Goal: Information Seeking & Learning: Check status

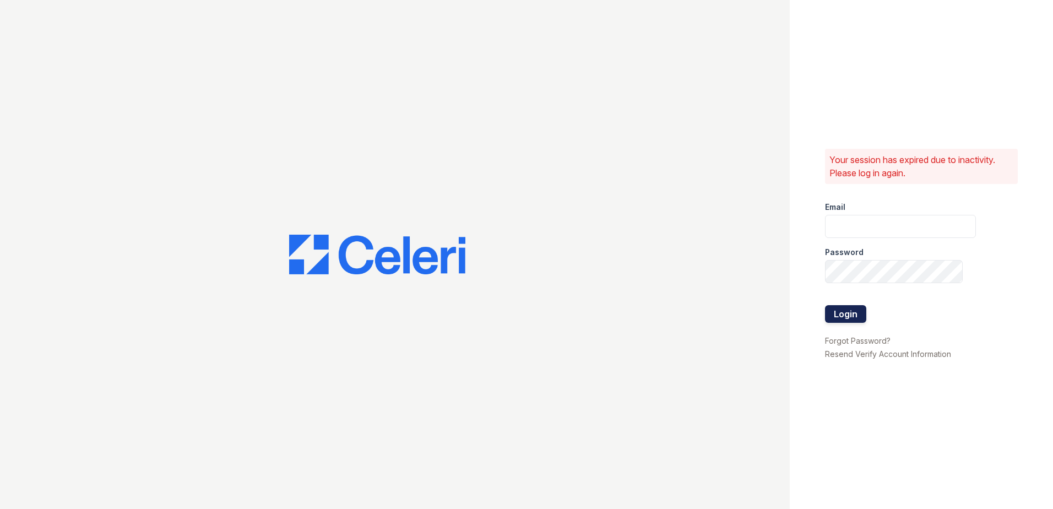
type input "Scohen@trinity-pm.com"
click at [855, 308] on button "Login" at bounding box center [845, 314] width 41 height 18
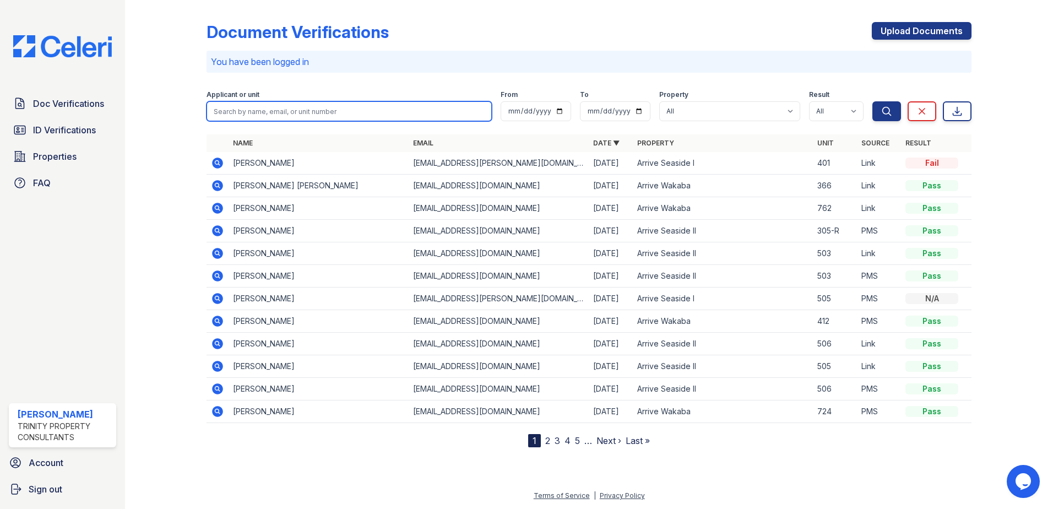
click at [319, 113] on input "search" at bounding box center [349, 111] width 285 height 20
type input "thida"
click at [873, 101] on button "Search" at bounding box center [887, 111] width 29 height 20
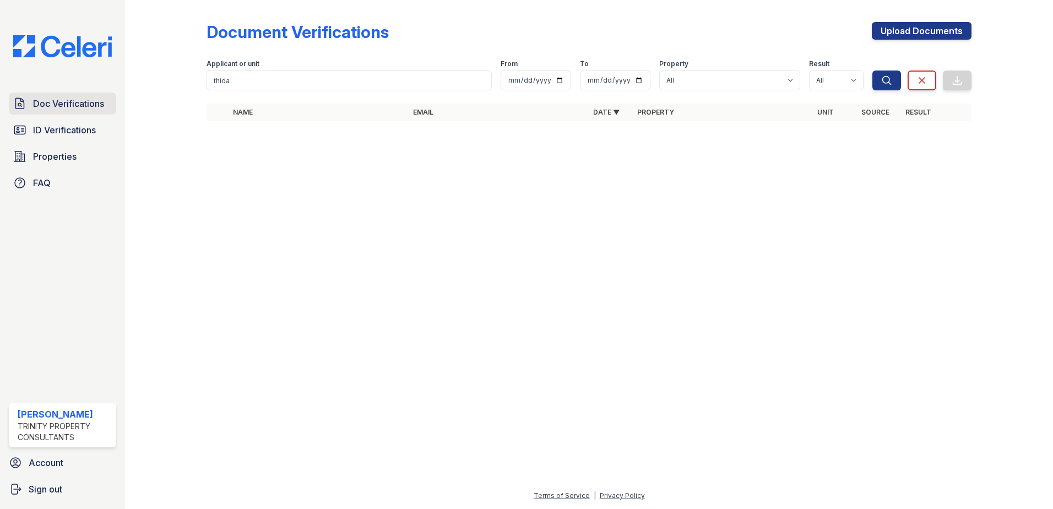
click at [87, 103] on span "Doc Verifications" at bounding box center [68, 103] width 71 height 13
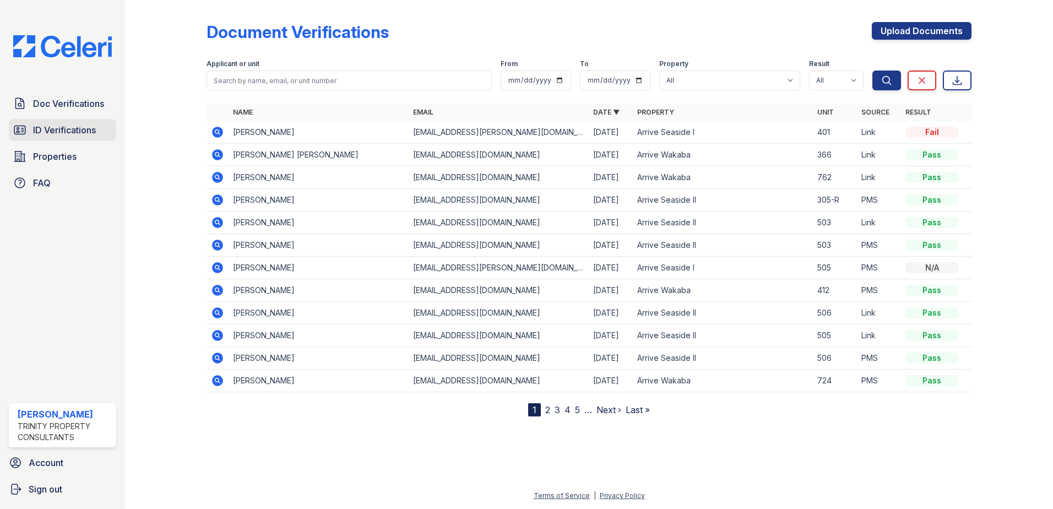
click at [64, 126] on span "ID Verifications" at bounding box center [64, 129] width 63 height 13
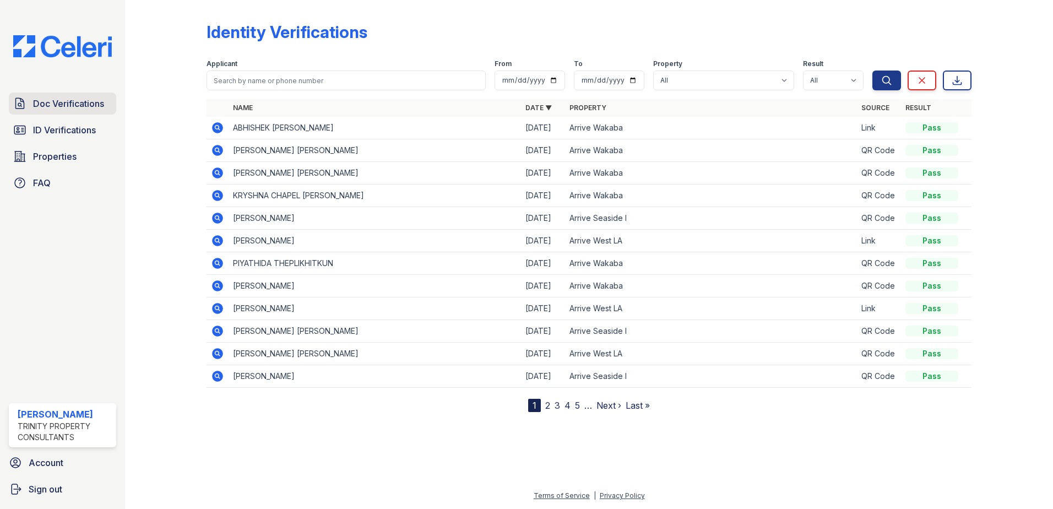
click at [62, 103] on span "Doc Verifications" at bounding box center [68, 103] width 71 height 13
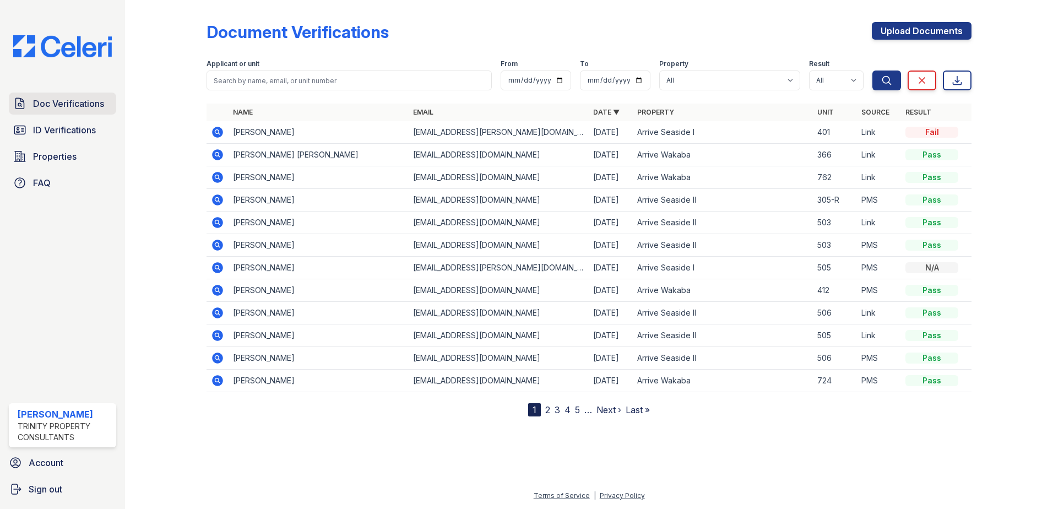
click at [81, 106] on span "Doc Verifications" at bounding box center [68, 103] width 71 height 13
click at [81, 107] on span "Doc Verifications" at bounding box center [68, 103] width 71 height 13
click at [72, 109] on span "Doc Verifications" at bounding box center [68, 103] width 71 height 13
click at [69, 138] on link "ID Verifications" at bounding box center [62, 130] width 107 height 22
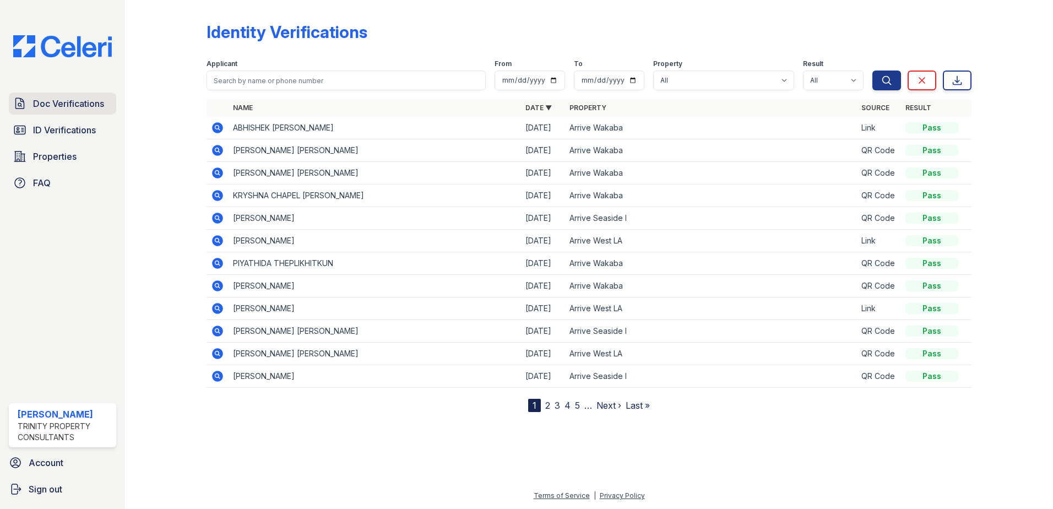
click at [70, 114] on link "Doc Verifications" at bounding box center [62, 104] width 107 height 22
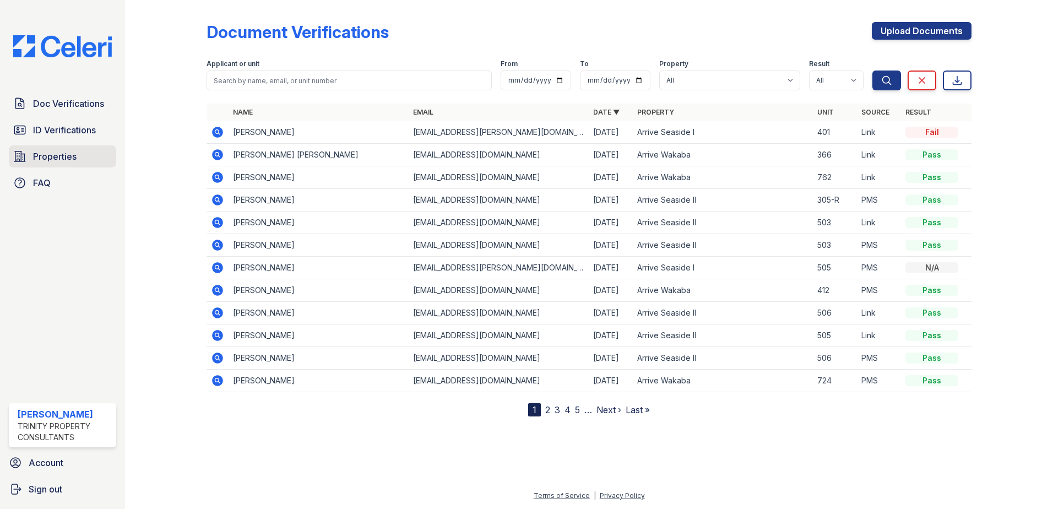
click at [67, 154] on span "Properties" at bounding box center [55, 156] width 44 height 13
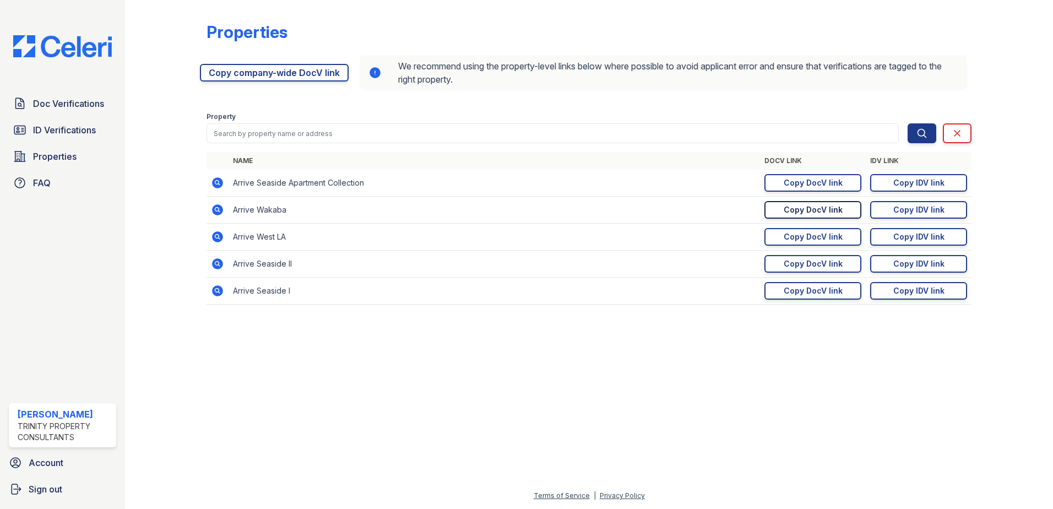
click at [786, 213] on div "Copy DocV link" at bounding box center [813, 209] width 59 height 11
click at [219, 211] on icon at bounding box center [217, 209] width 13 height 13
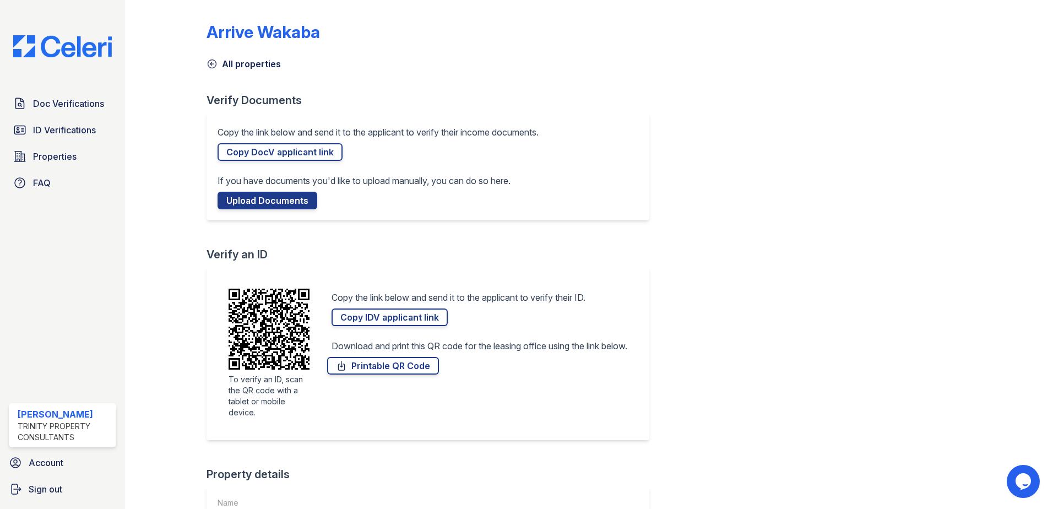
click at [248, 56] on div "All properties" at bounding box center [589, 61] width 765 height 20
click at [253, 62] on link "All properties" at bounding box center [244, 63] width 74 height 13
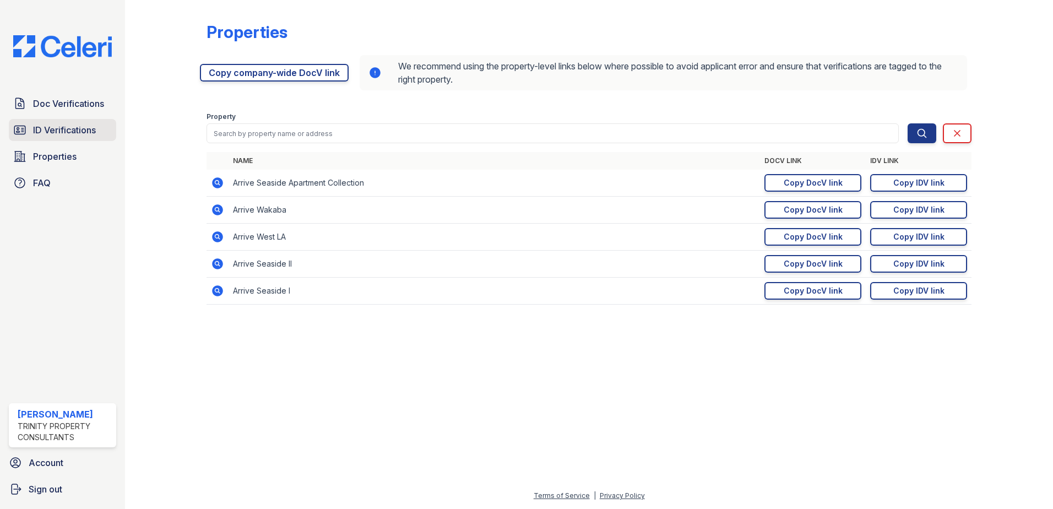
click at [63, 126] on span "ID Verifications" at bounding box center [64, 129] width 63 height 13
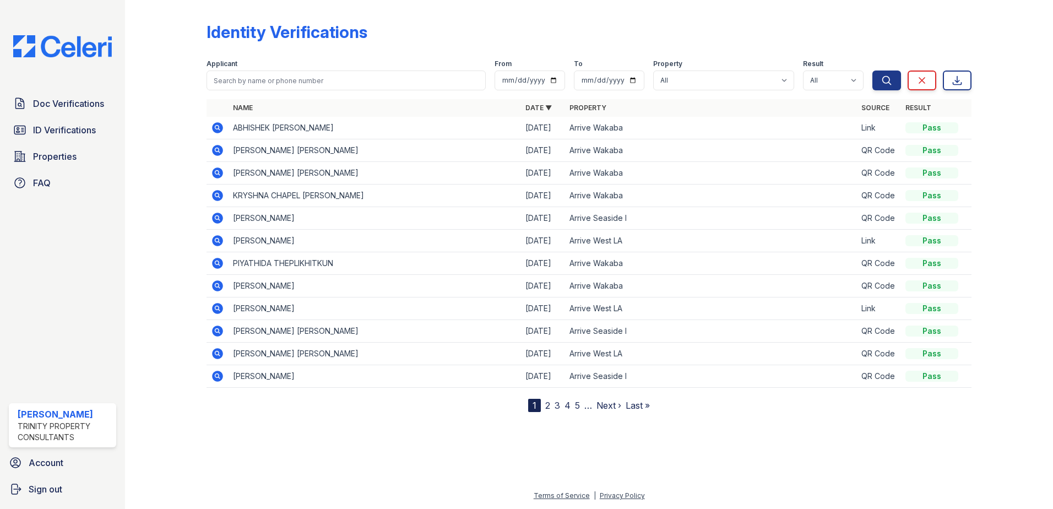
click at [64, 102] on span "Doc Verifications" at bounding box center [68, 103] width 71 height 13
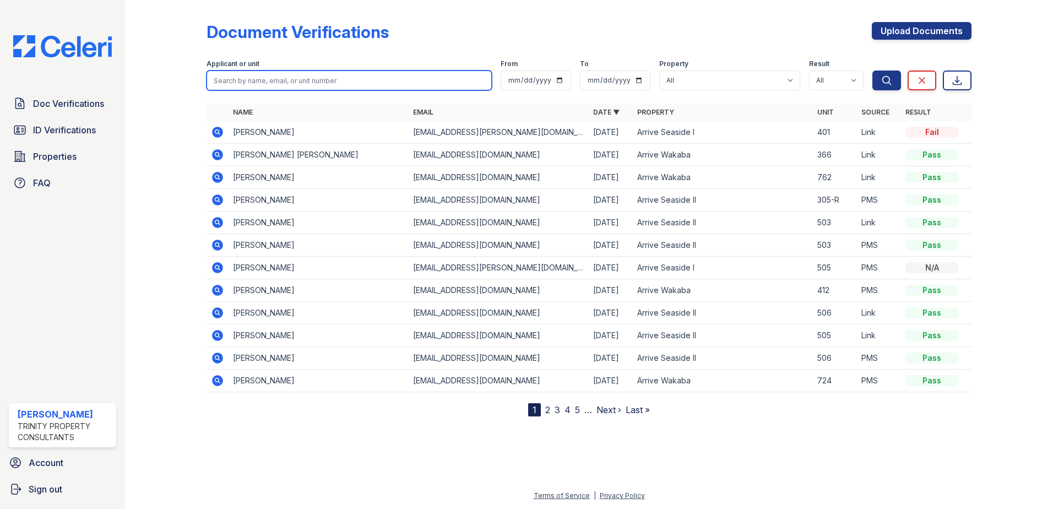
click at [349, 80] on input "search" at bounding box center [349, 81] width 285 height 20
type input "morgan"
click at [873, 71] on button "Search" at bounding box center [887, 81] width 29 height 20
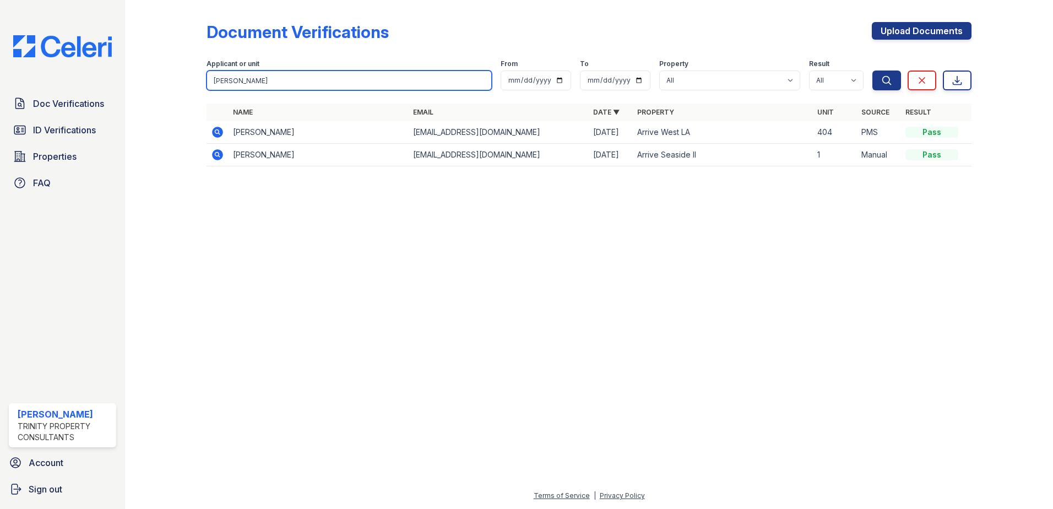
click at [274, 81] on input "morgan" at bounding box center [349, 81] width 285 height 20
drag, startPoint x: 274, startPoint y: 82, endPoint x: 223, endPoint y: 75, distance: 51.0
click at [223, 75] on input "morgan" at bounding box center [349, 81] width 285 height 20
click at [463, 356] on div at bounding box center [589, 342] width 893 height 294
click at [266, 80] on input "morgan" at bounding box center [349, 81] width 285 height 20
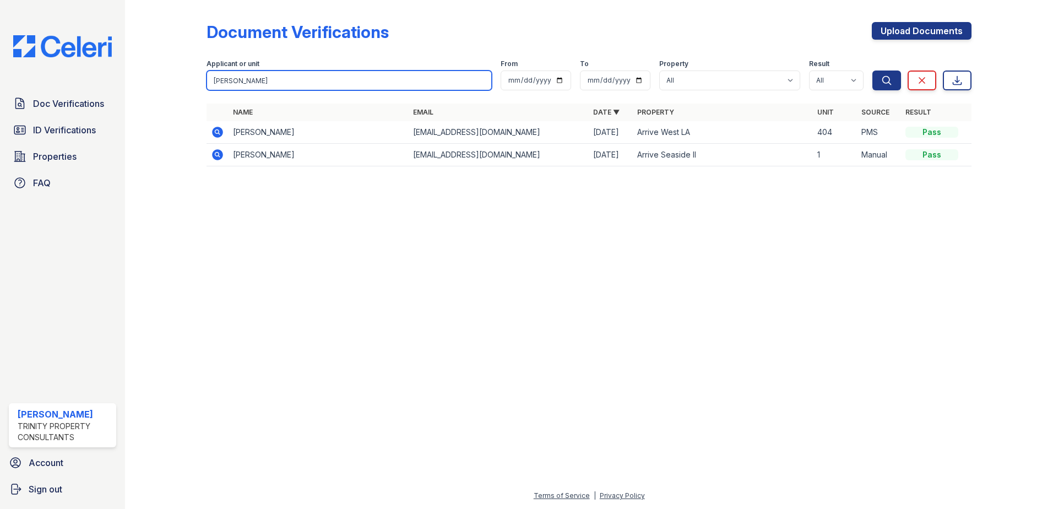
type input "morgan thompson"
click at [873, 71] on button "Search" at bounding box center [887, 81] width 29 height 20
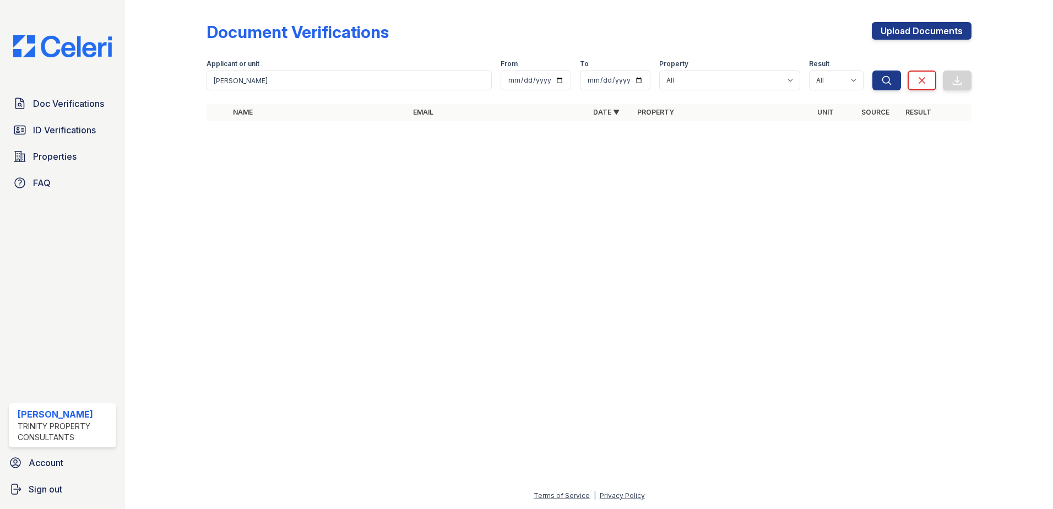
click at [281, 147] on div "Document Verifications Upload Documents Filter Applicant or unit morgan thompso…" at bounding box center [589, 75] width 893 height 150
drag, startPoint x: 295, startPoint y: 85, endPoint x: 196, endPoint y: 52, distance: 105.2
click at [196, 52] on div "Document Verifications Upload Documents Filter Applicant or unit morgan thompso…" at bounding box center [589, 75] width 893 height 150
type input "Morgan"
click at [873, 71] on button "Search" at bounding box center [887, 81] width 29 height 20
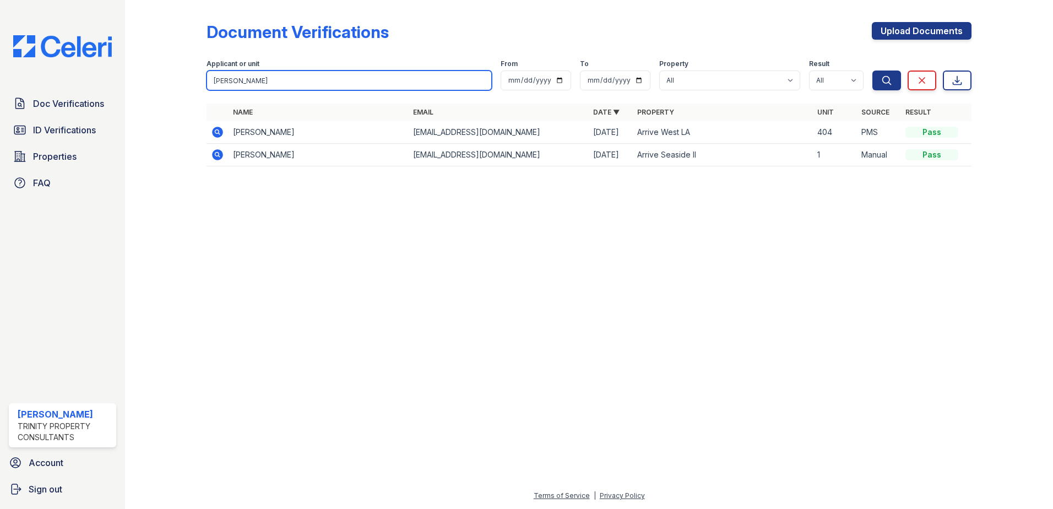
drag, startPoint x: 339, startPoint y: 74, endPoint x: 200, endPoint y: 53, distance: 140.3
click at [203, 53] on div "Document Verifications Upload Documents Filter Applicant or unit Morgan From To…" at bounding box center [589, 97] width 893 height 195
type input "Hasani"
click at [873, 71] on button "Search" at bounding box center [887, 81] width 29 height 20
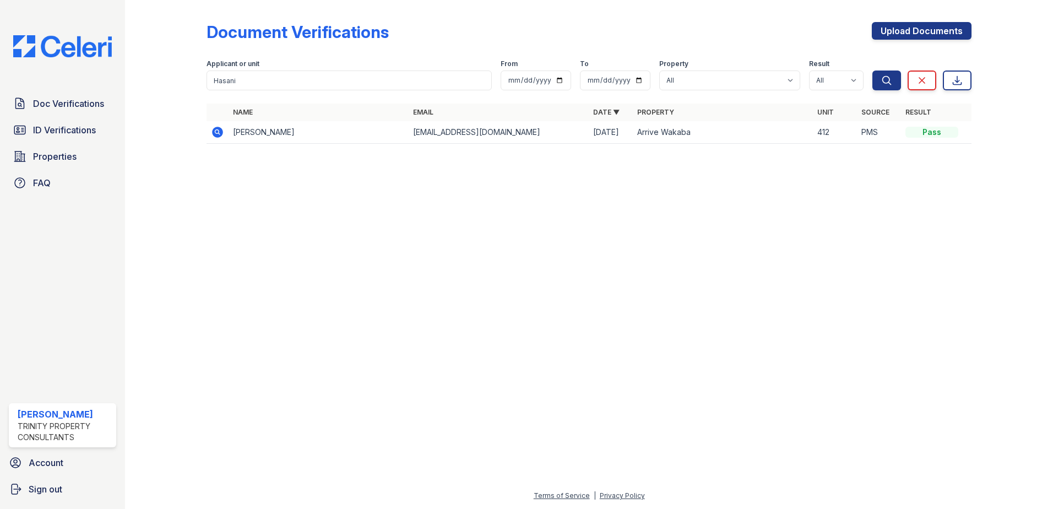
click at [214, 127] on icon at bounding box center [217, 132] width 13 height 13
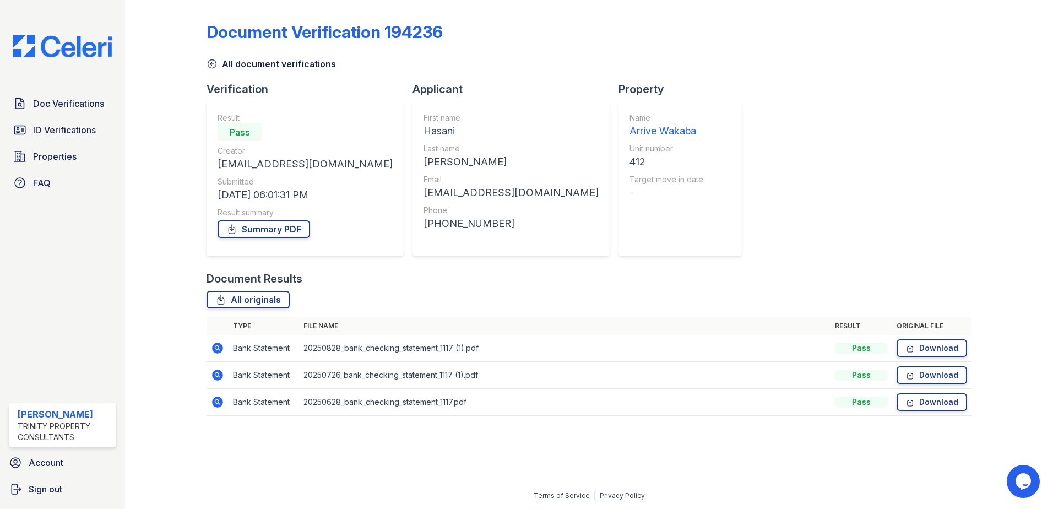
click at [219, 348] on icon at bounding box center [217, 348] width 13 height 13
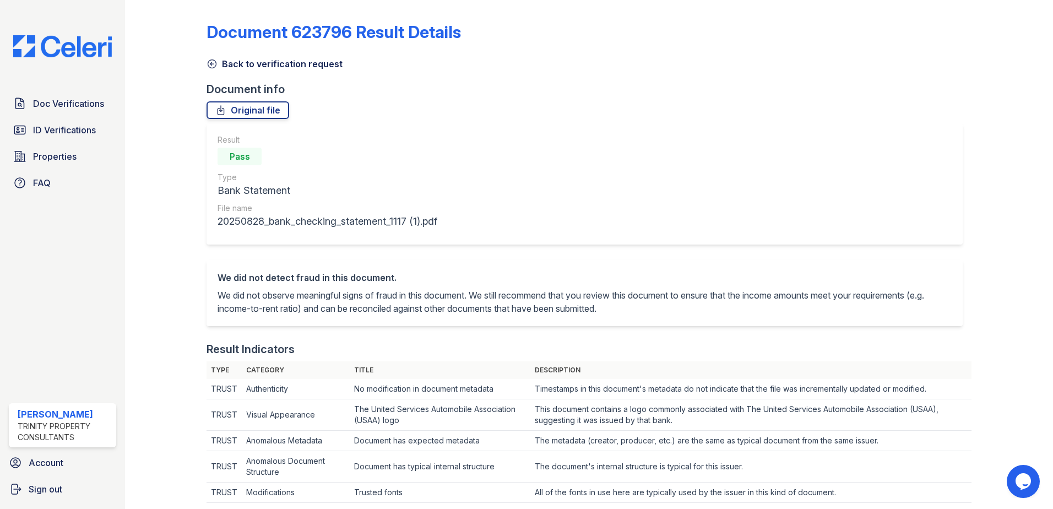
click at [208, 60] on icon at bounding box center [212, 63] width 11 height 11
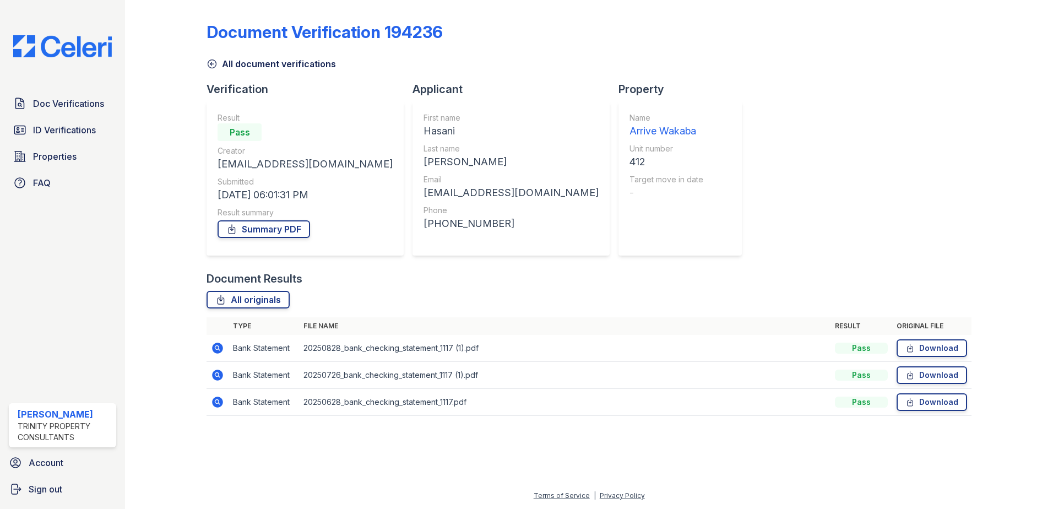
click at [208, 63] on icon at bounding box center [212, 63] width 11 height 11
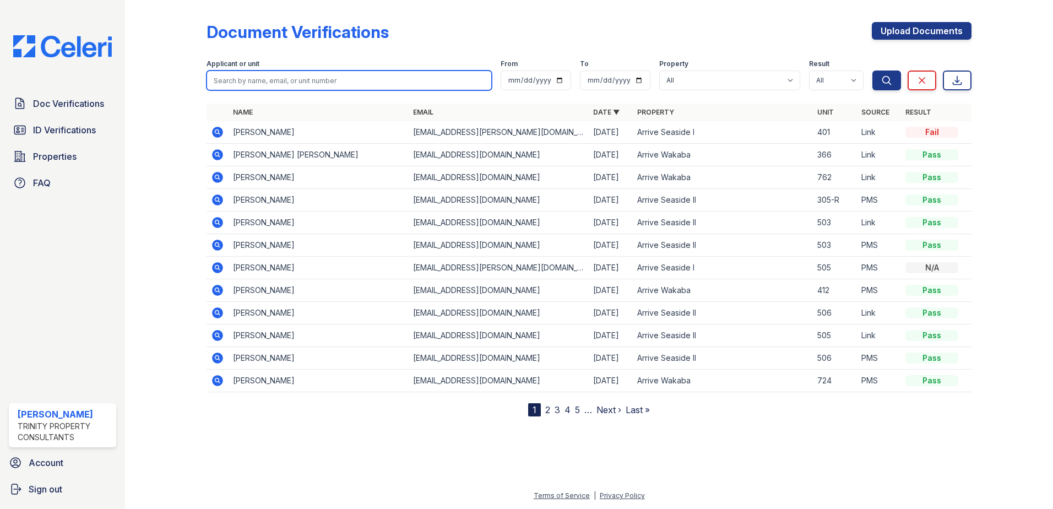
click at [321, 75] on input "search" at bounding box center [349, 81] width 285 height 20
type input "m"
type input "thompson"
click at [873, 71] on button "Search" at bounding box center [887, 81] width 29 height 20
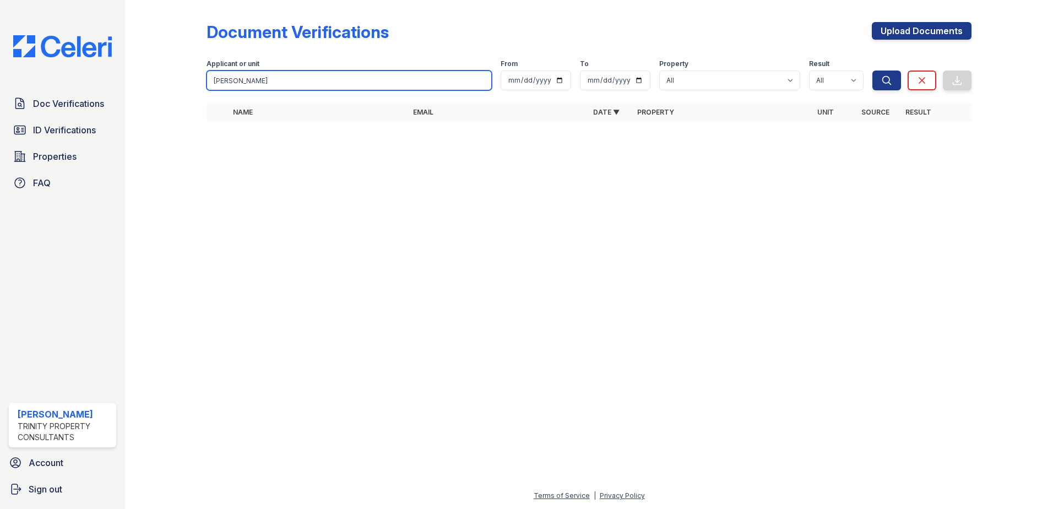
click at [483, 80] on input "thompson" at bounding box center [349, 81] width 285 height 20
click at [424, 88] on input "search" at bounding box center [349, 81] width 285 height 20
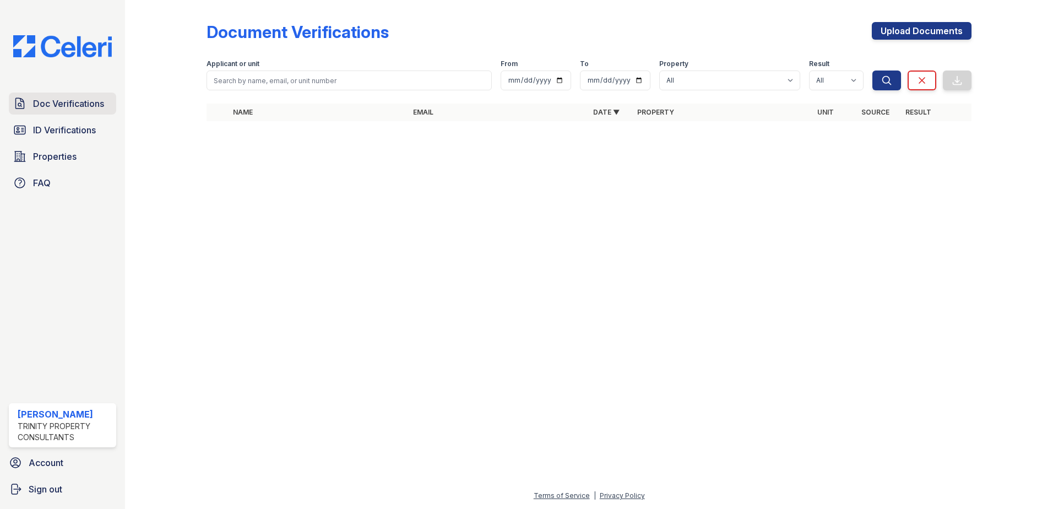
click at [51, 105] on span "Doc Verifications" at bounding box center [68, 103] width 71 height 13
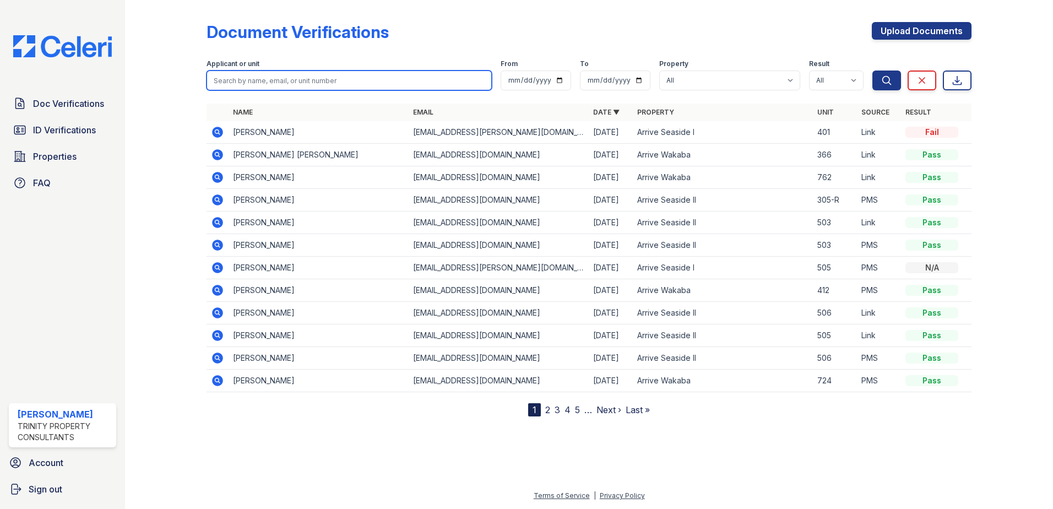
click at [336, 85] on input "search" at bounding box center [349, 81] width 285 height 20
type input "morgan"
click at [873, 71] on button "Search" at bounding box center [887, 81] width 29 height 20
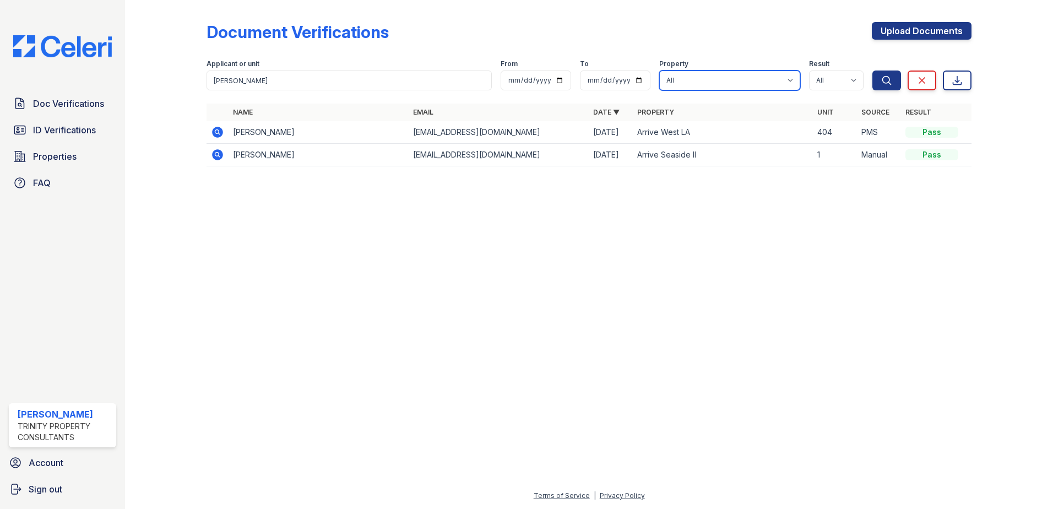
click at [698, 75] on select "All Arrive Seaside Apartment Collection Arrive Seaside I Arrive Seaside II Arri…" at bounding box center [729, 81] width 141 height 20
select select "3107"
click at [660, 71] on select "All Arrive Seaside Apartment Collection Arrive Seaside I Arrive Seaside II Arri…" at bounding box center [729, 81] width 141 height 20
click at [879, 80] on button "Search" at bounding box center [887, 81] width 29 height 20
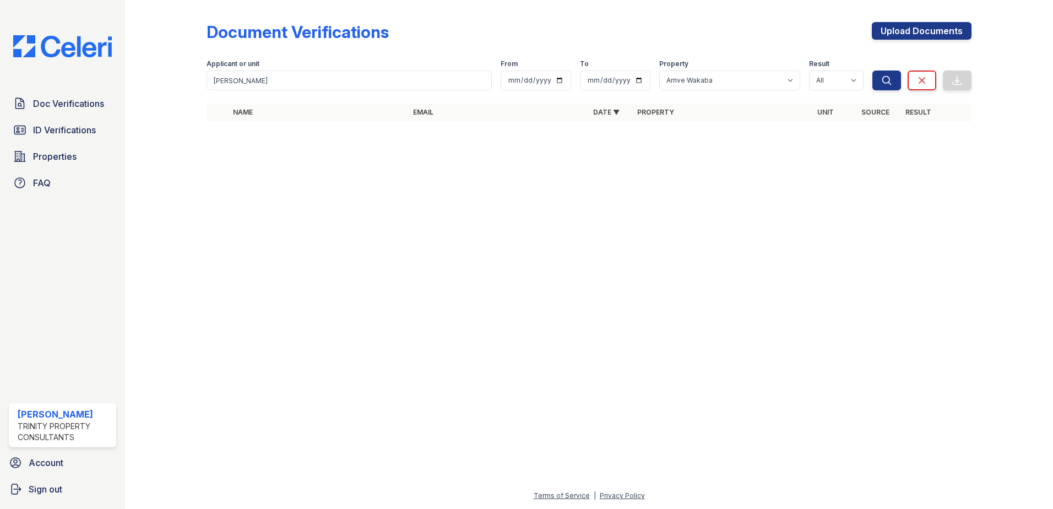
click at [316, 67] on div "Applicant or unit" at bounding box center [349, 64] width 285 height 11
click at [67, 108] on span "Doc Verifications" at bounding box center [68, 103] width 71 height 13
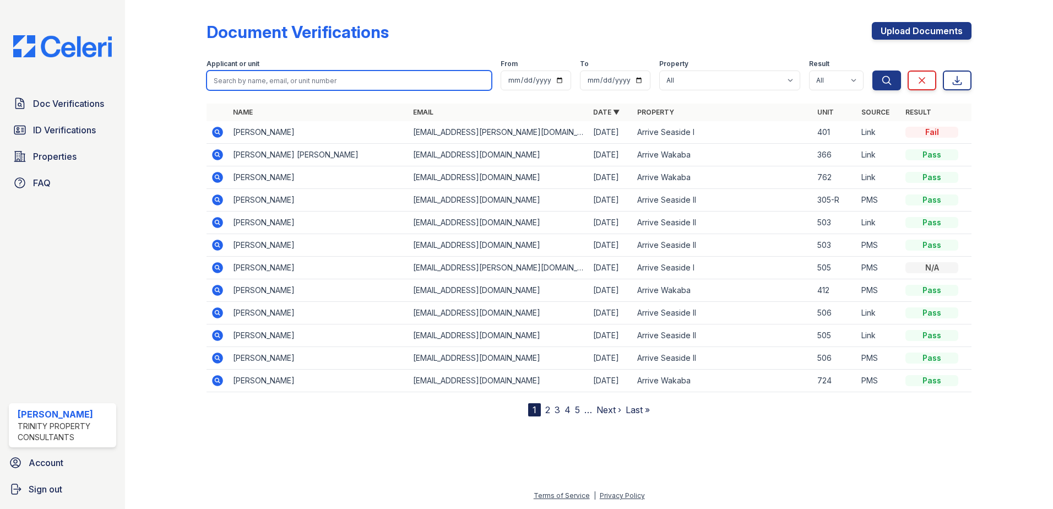
click at [283, 83] on input "search" at bounding box center [349, 81] width 285 height 20
click at [164, 140] on div at bounding box center [175, 210] width 64 height 412
drag, startPoint x: 285, startPoint y: 158, endPoint x: 255, endPoint y: 153, distance: 30.6
click at [255, 153] on td "[PERSON_NAME] [PERSON_NAME]" at bounding box center [319, 155] width 180 height 23
click at [251, 153] on td "[PERSON_NAME] [PERSON_NAME]" at bounding box center [319, 155] width 180 height 23
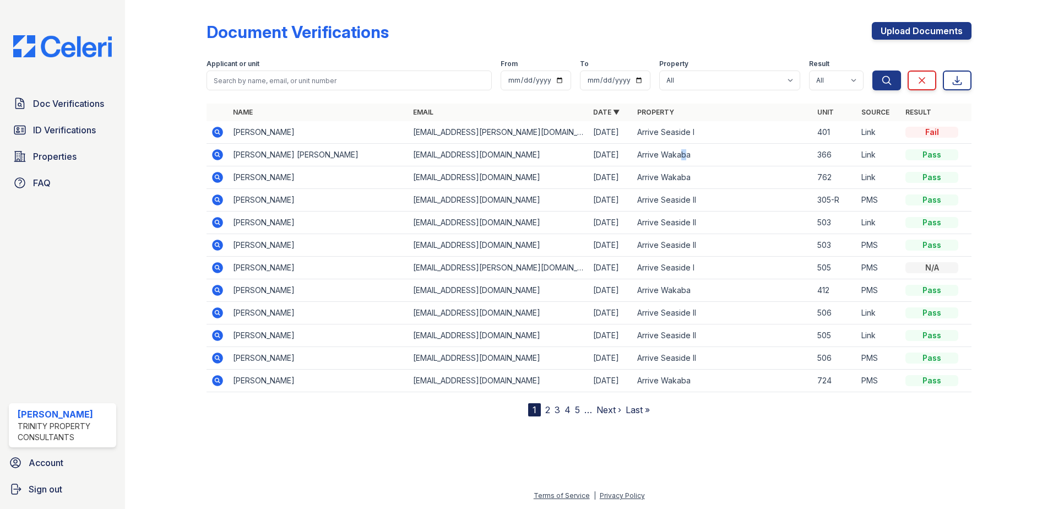
click at [681, 160] on td "Arrive Wakaba" at bounding box center [723, 155] width 180 height 23
click at [170, 317] on div at bounding box center [175, 210] width 64 height 412
click at [447, 460] on div at bounding box center [589, 461] width 893 height 55
